Goal: Book appointment/travel/reservation

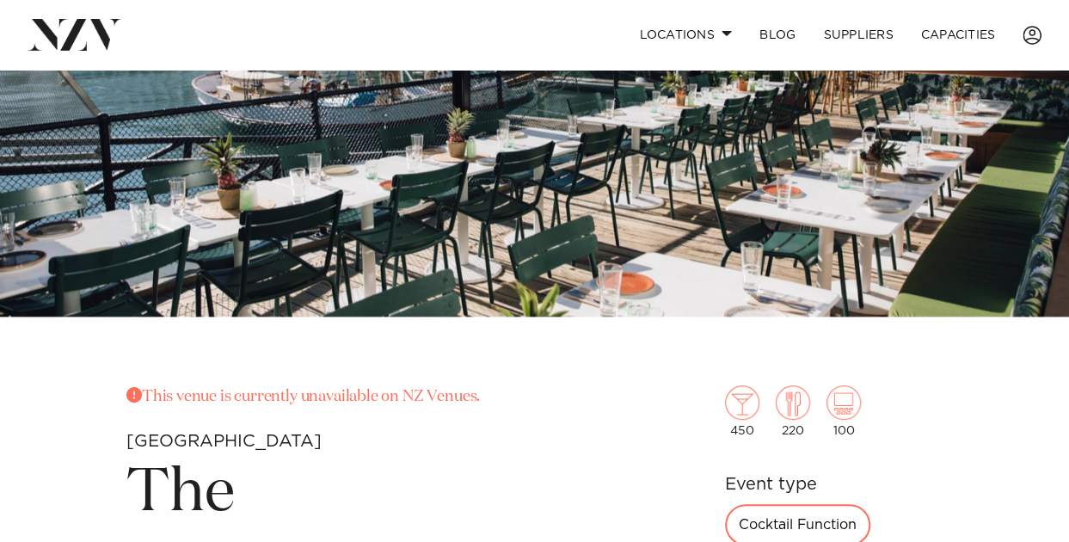
scroll to position [430, 0]
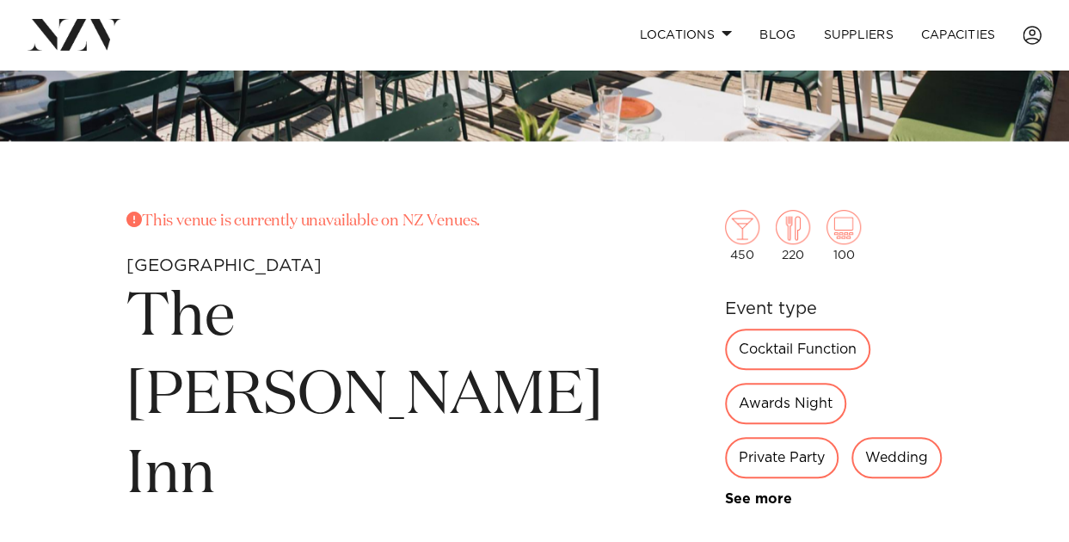
click at [725, 344] on div "Cocktail Function" at bounding box center [797, 348] width 145 height 41
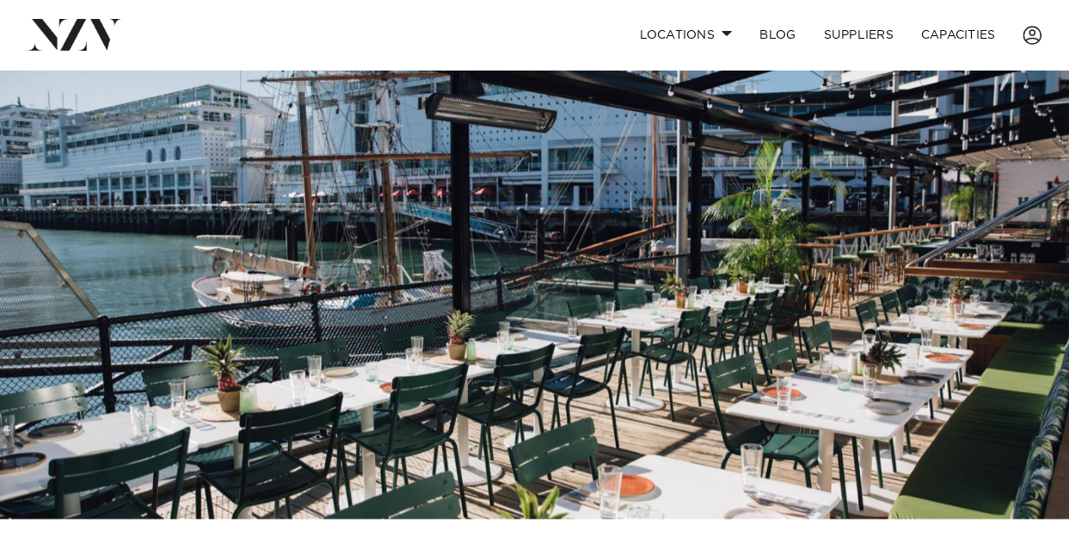
scroll to position [0, 0]
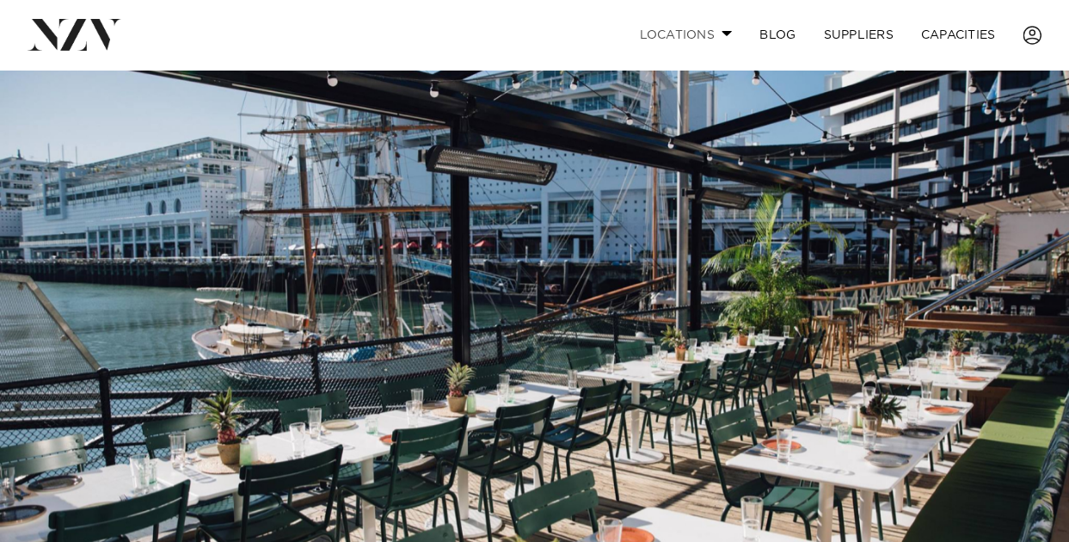
click at [702, 29] on link "Locations" at bounding box center [685, 34] width 120 height 37
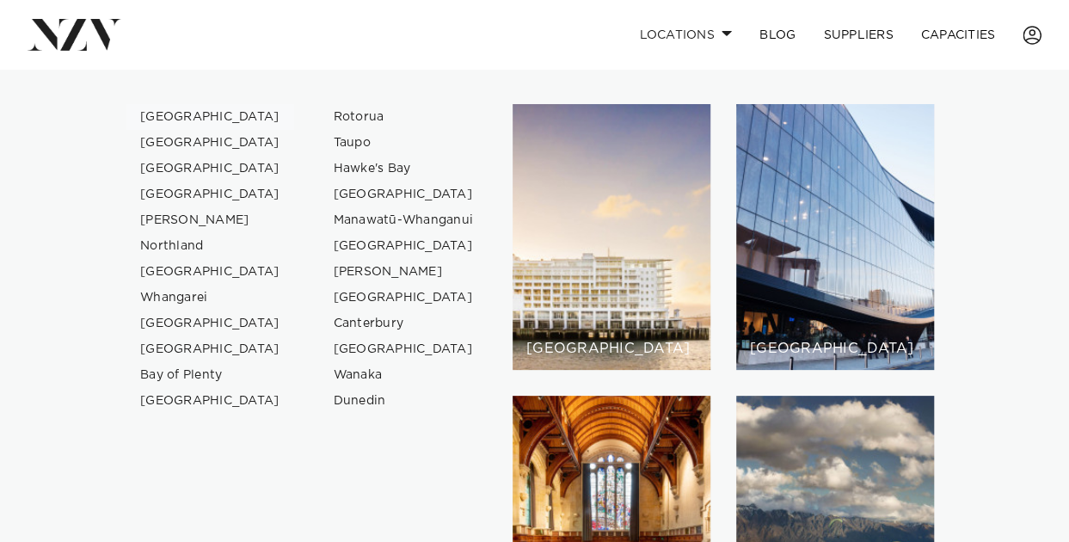
click at [187, 111] on link "[GEOGRAPHIC_DATA]" at bounding box center [210, 117] width 168 height 26
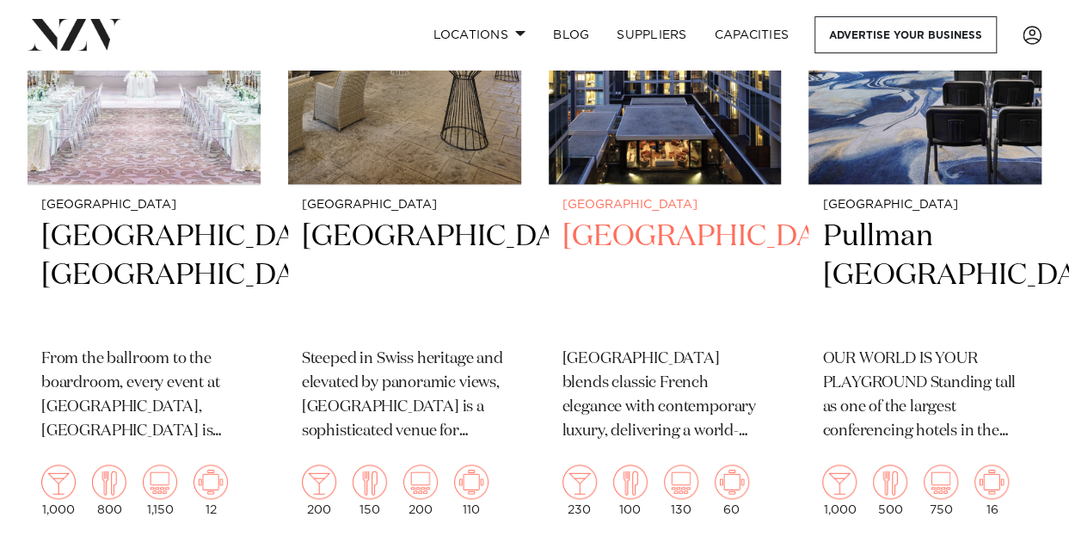
scroll to position [1032, 0]
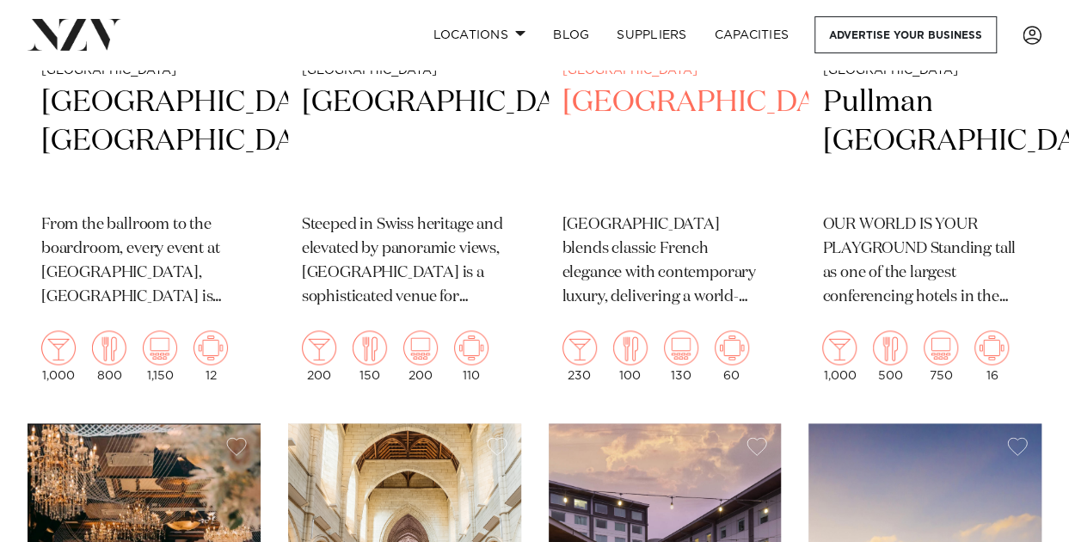
click at [631, 172] on h2 "Sofitel Auckland Viaduct Harbour" at bounding box center [664, 141] width 205 height 116
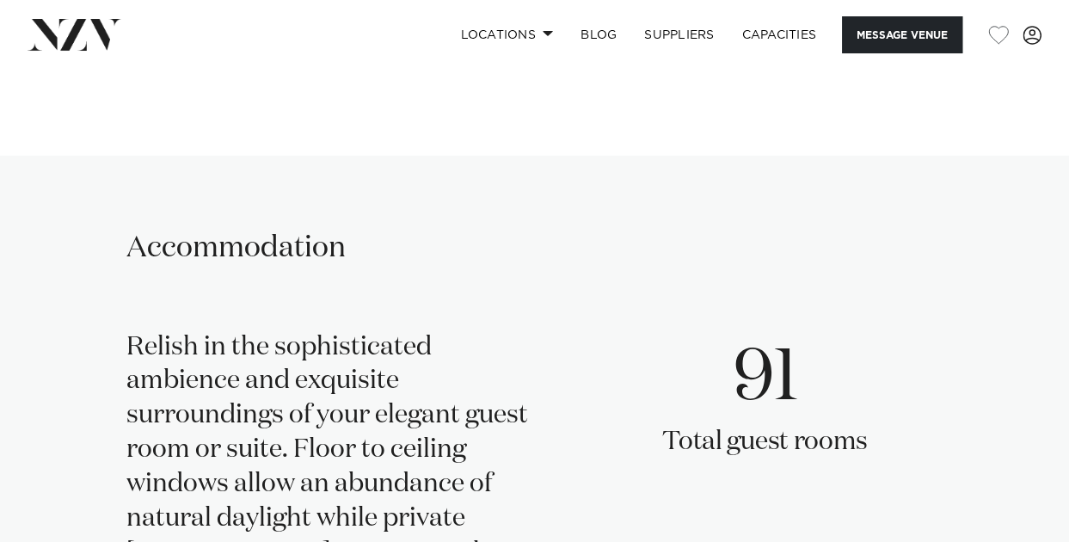
scroll to position [2837, 0]
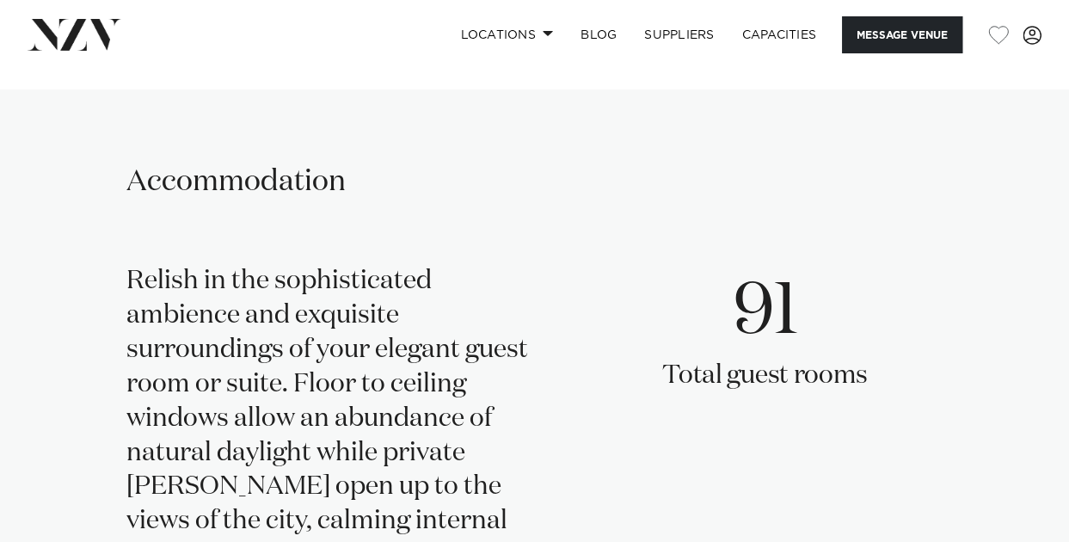
scroll to position [2804, 0]
